Goal: Information Seeking & Learning: Find specific fact

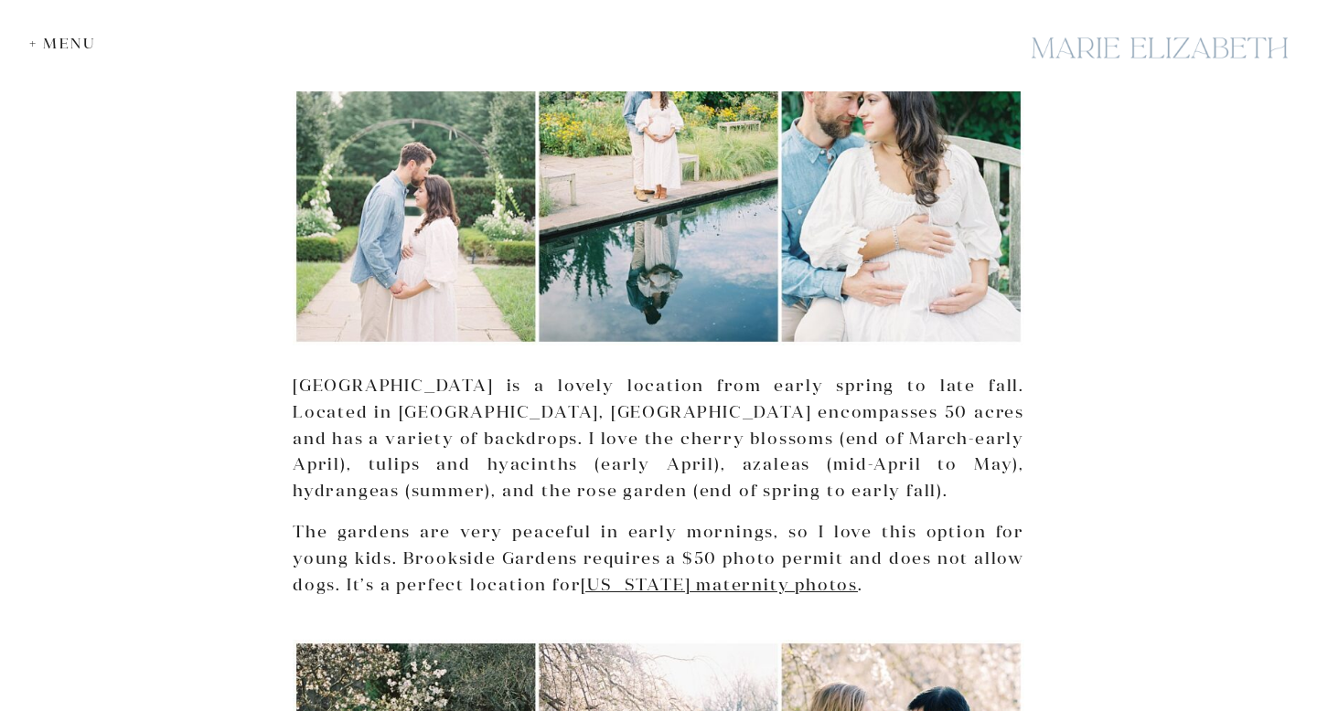
scroll to position [1650, 0]
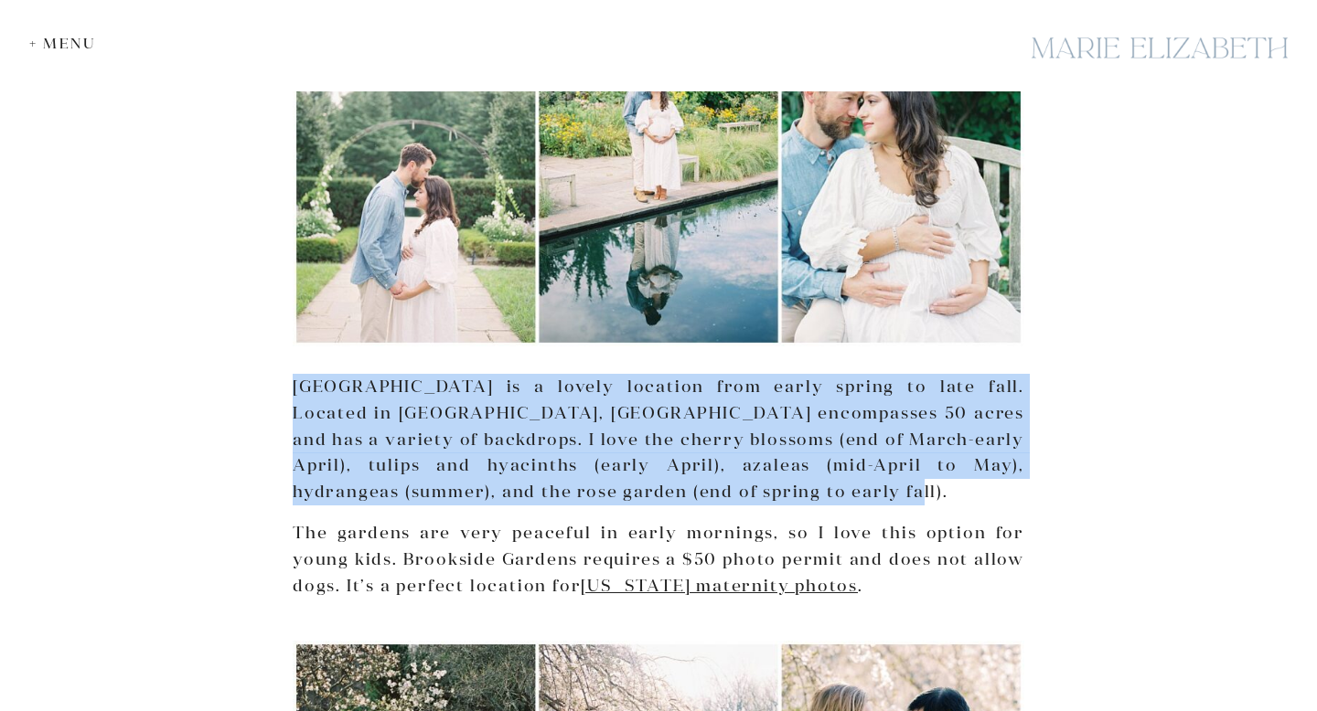
drag, startPoint x: 524, startPoint y: 352, endPoint x: 702, endPoint y: 503, distance: 233.5
click at [702, 503] on p "[GEOGRAPHIC_DATA] is a lovely location from early spring to late fall. Located …" at bounding box center [658, 440] width 731 height 132
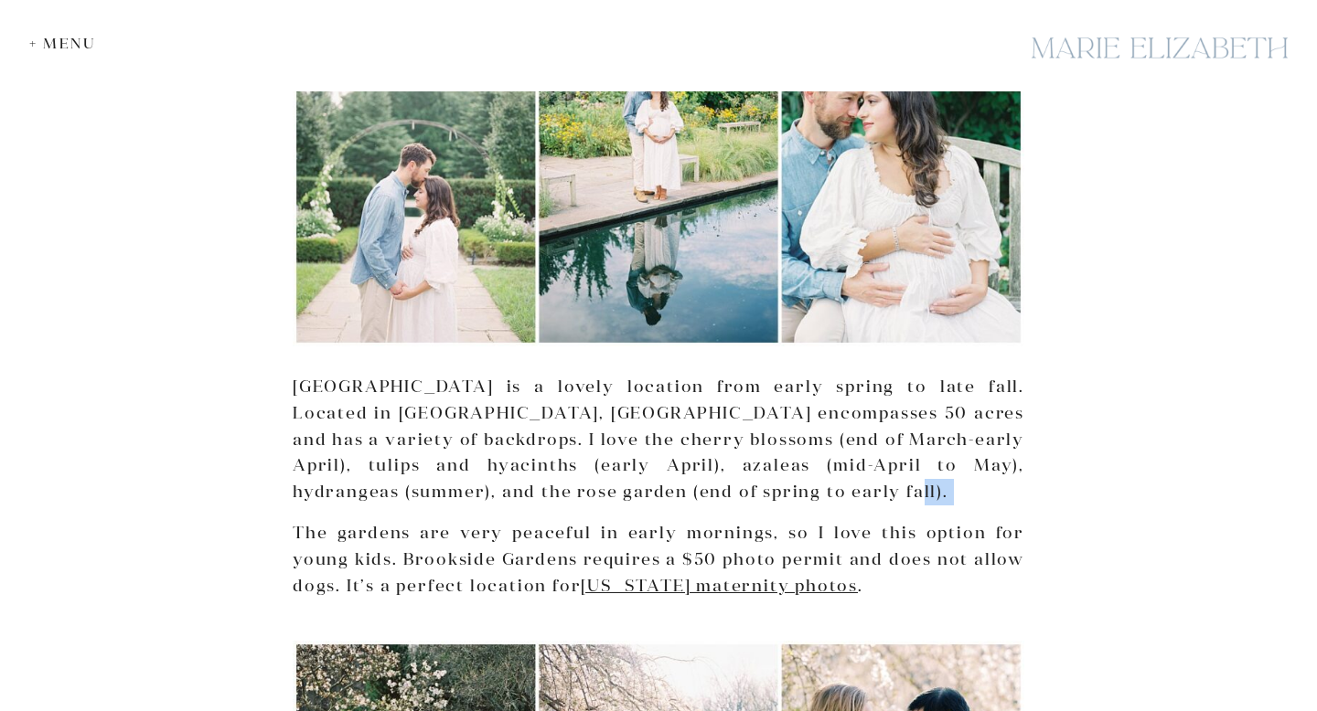
click at [702, 503] on p "[GEOGRAPHIC_DATA] is a lovely location from early spring to late fall. Located …" at bounding box center [658, 440] width 731 height 132
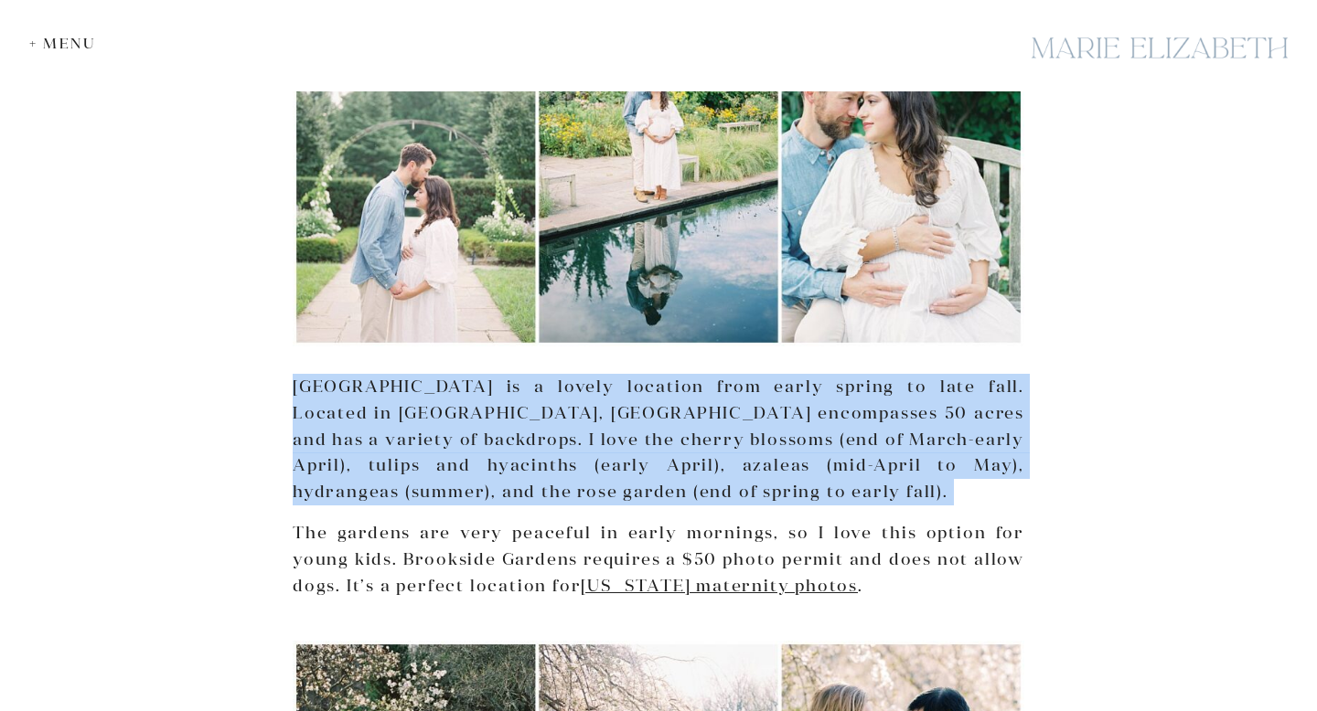
click at [702, 503] on p "[GEOGRAPHIC_DATA] is a lovely location from early spring to late fall. Located …" at bounding box center [658, 440] width 731 height 132
click at [755, 499] on p "[GEOGRAPHIC_DATA] is a lovely location from early spring to late fall. Located …" at bounding box center [658, 440] width 731 height 132
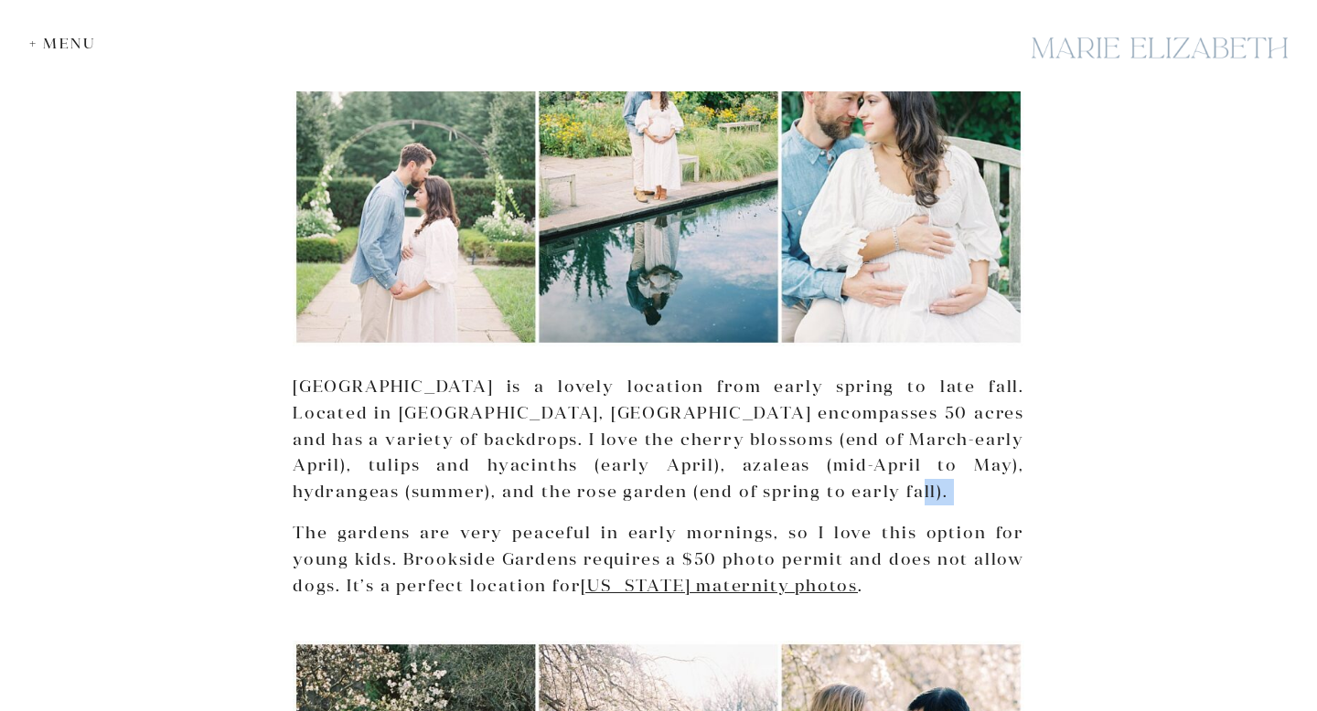
click at [755, 499] on p "[GEOGRAPHIC_DATA] is a lovely location from early spring to late fall. Located …" at bounding box center [658, 440] width 731 height 132
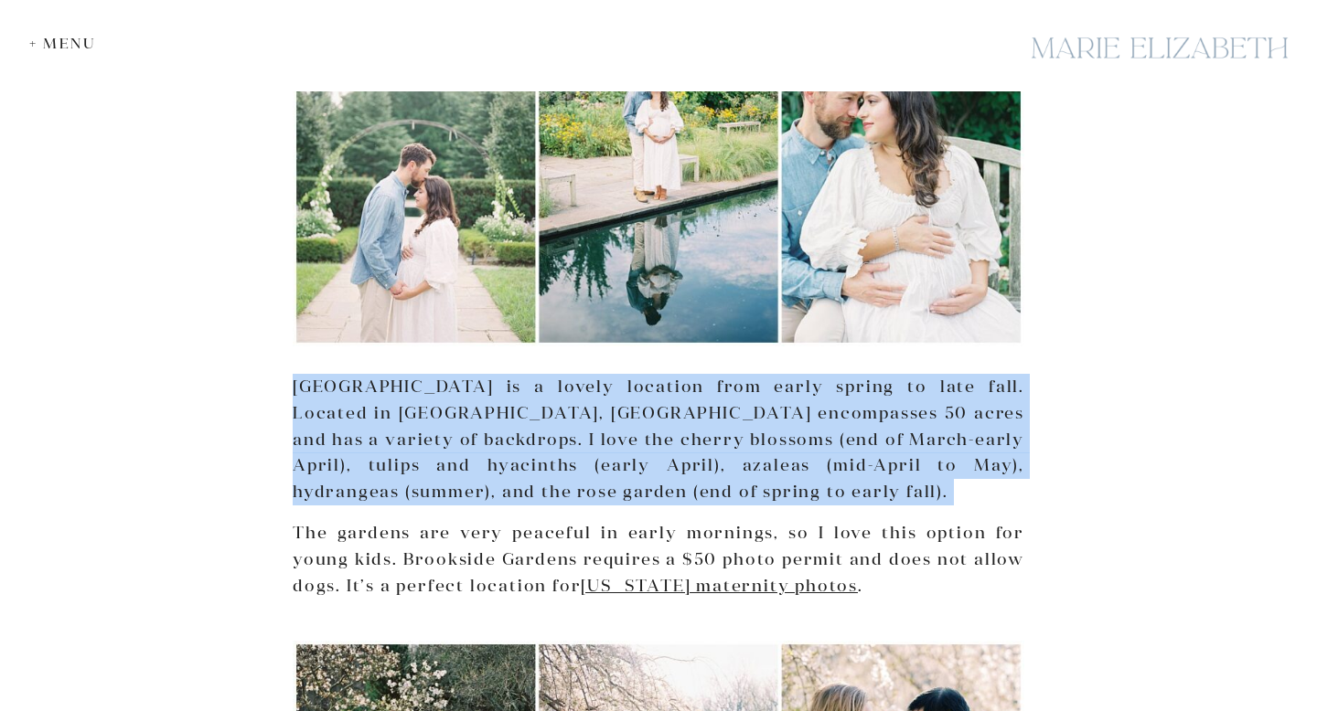
click at [755, 499] on p "[GEOGRAPHIC_DATA] is a lovely location from early spring to late fall. Located …" at bounding box center [658, 440] width 731 height 132
click at [767, 503] on p "[GEOGRAPHIC_DATA] is a lovely location from early spring to late fall. Located …" at bounding box center [658, 440] width 731 height 132
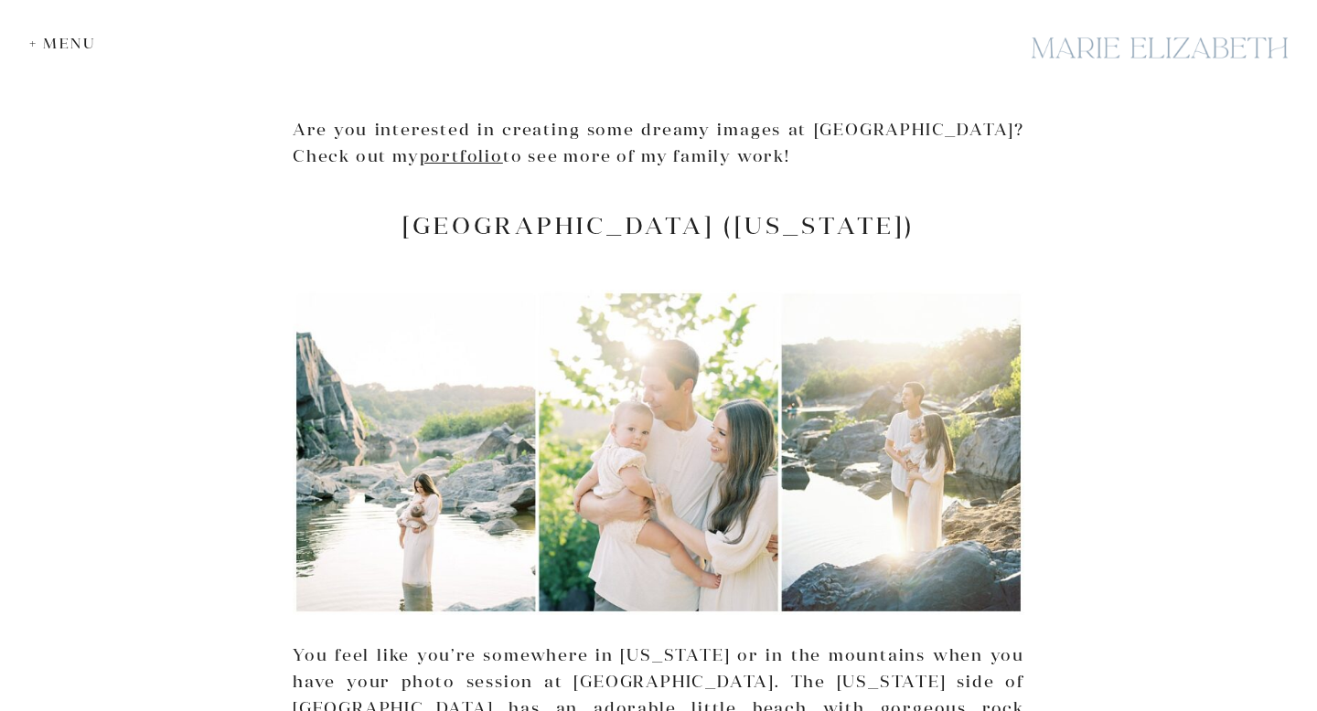
scroll to position [2524, 0]
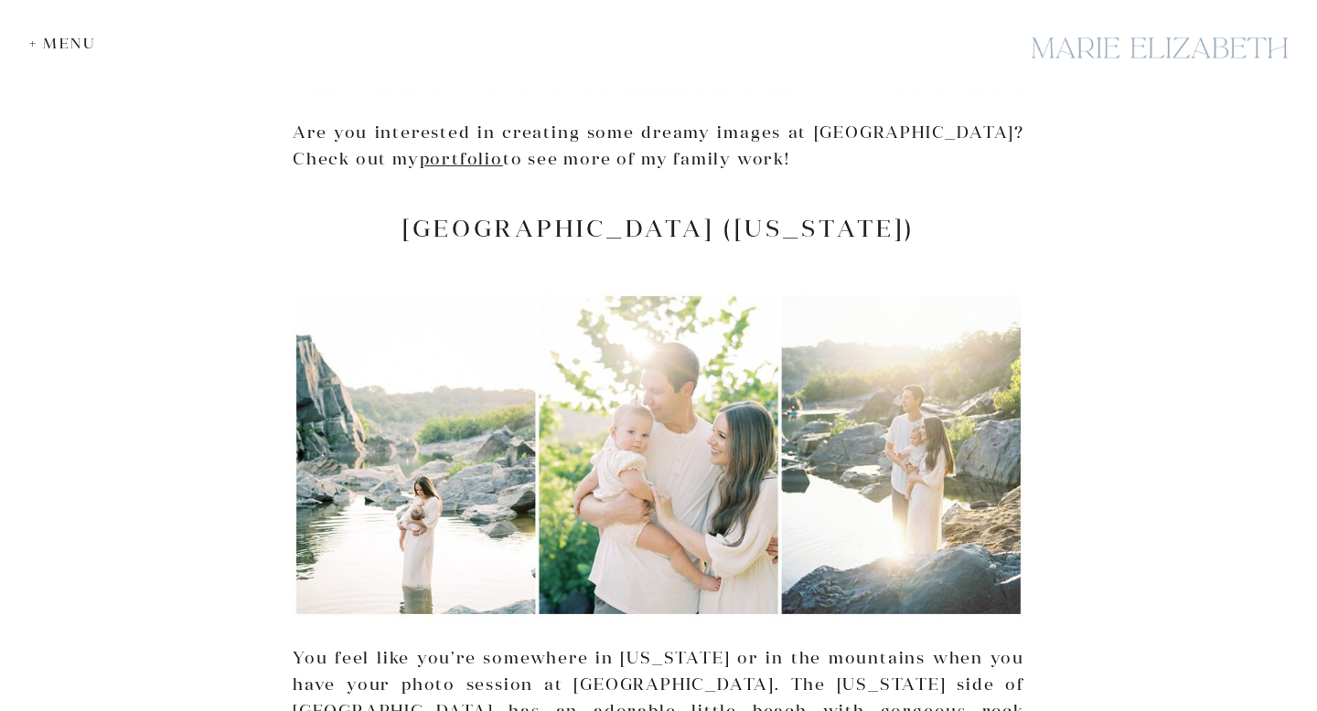
click at [705, 219] on h2 "[GEOGRAPHIC_DATA] ([US_STATE])" at bounding box center [658, 228] width 731 height 28
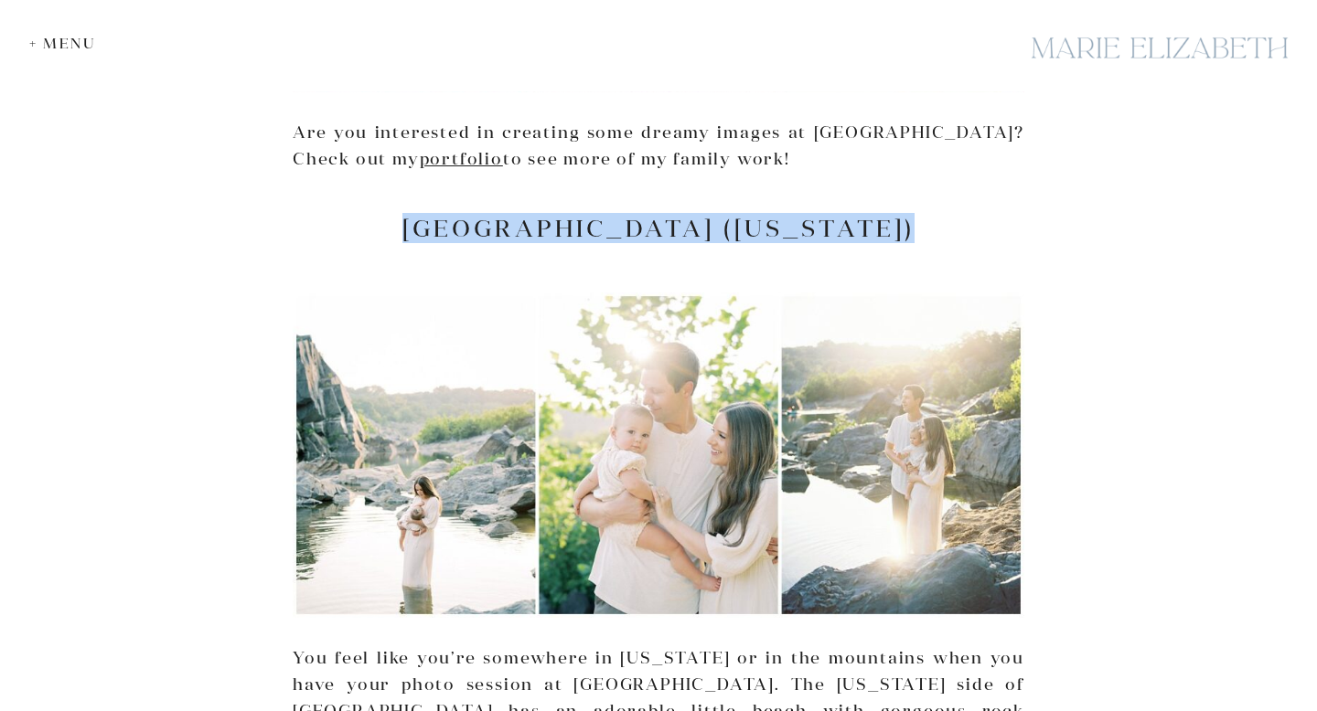
click at [705, 219] on h2 "[GEOGRAPHIC_DATA] ([US_STATE])" at bounding box center [658, 228] width 731 height 28
copy div "[GEOGRAPHIC_DATA] ([US_STATE])"
